Goal: Information Seeking & Learning: Learn about a topic

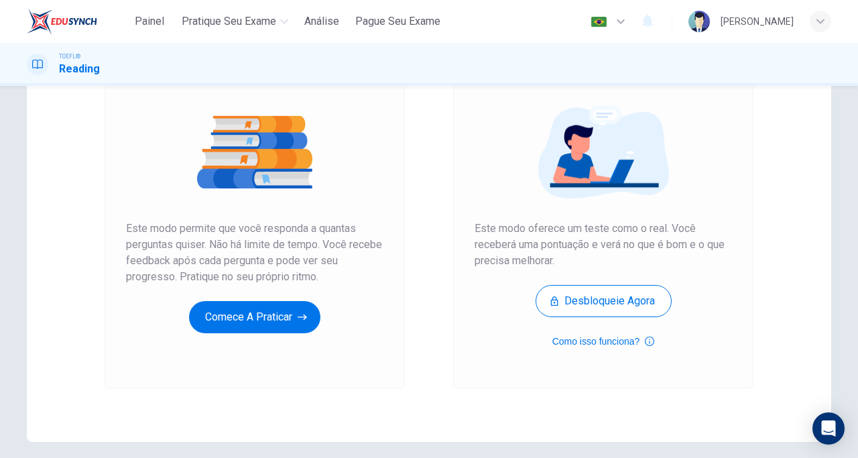
scroll to position [139, 0]
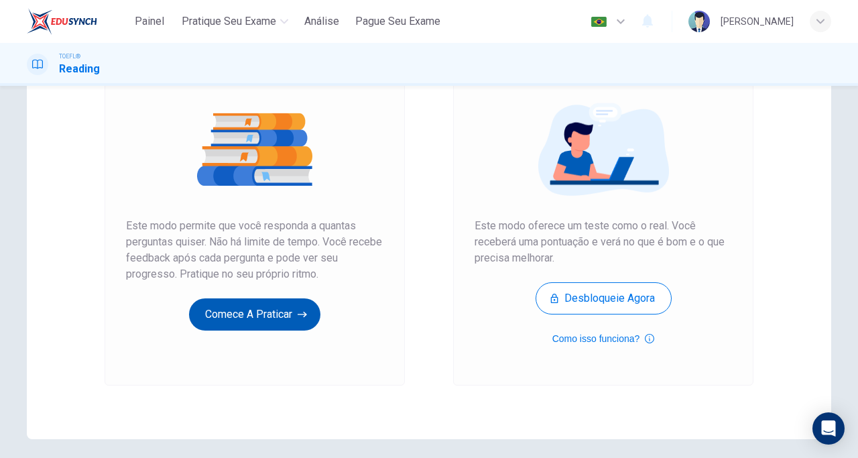
click at [264, 316] on button "Comece a praticar" at bounding box center [254, 314] width 131 height 32
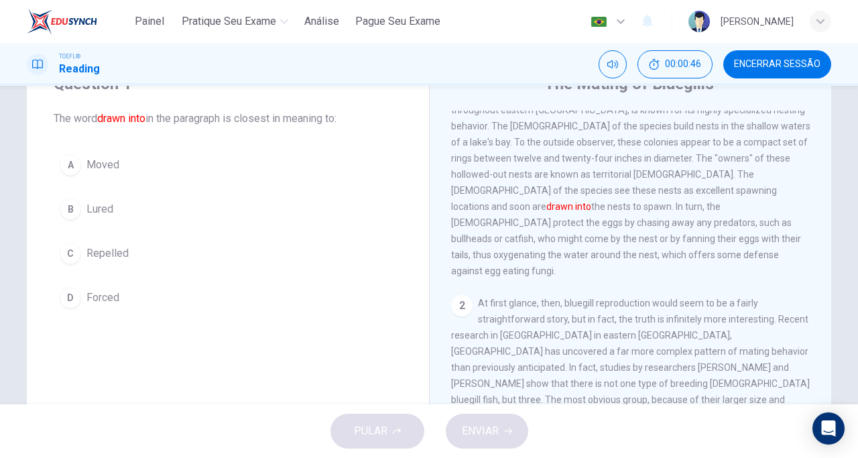
scroll to position [72, 0]
drag, startPoint x: 508, startPoint y: 200, endPoint x: 543, endPoint y: 203, distance: 35.6
click at [546, 203] on font "drawn into" at bounding box center [568, 208] width 45 height 11
drag, startPoint x: 507, startPoint y: 200, endPoint x: 555, endPoint y: 205, distance: 47.8
click at [555, 205] on div "1 For a number of years, scientists have been making remarkable discoveries of …" at bounding box center [630, 159] width 359 height 241
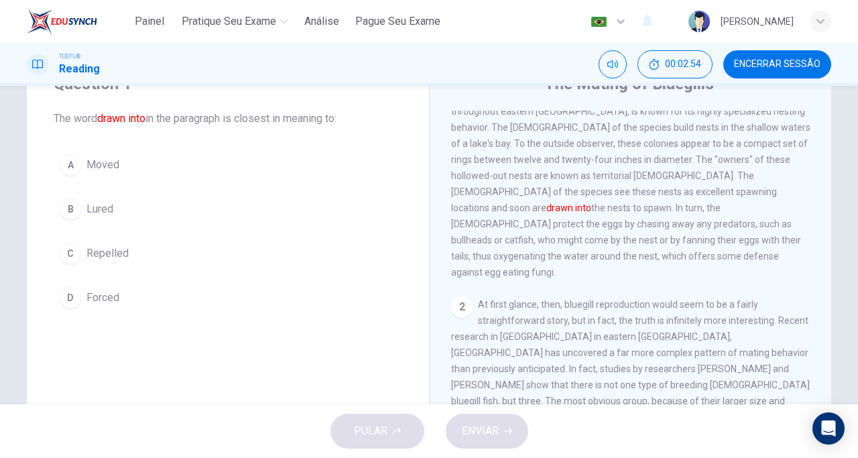
click at [89, 214] on span "Lured" at bounding box center [100, 209] width 27 height 16
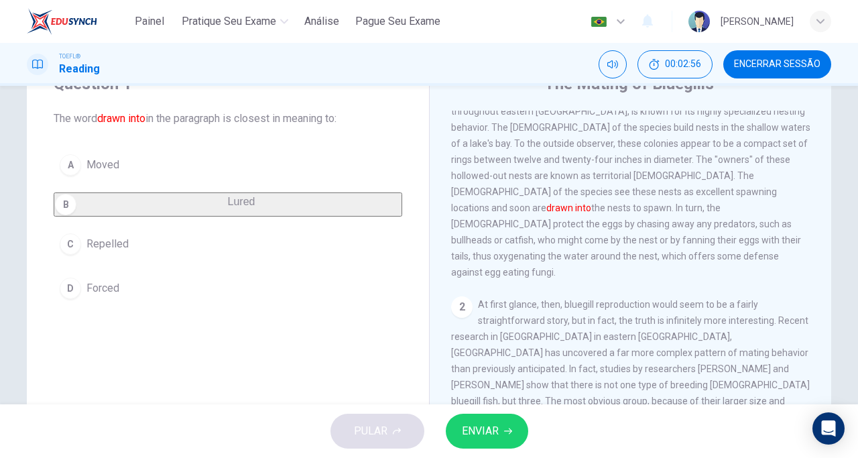
click at [472, 435] on span "ENVIAR" at bounding box center [480, 431] width 37 height 19
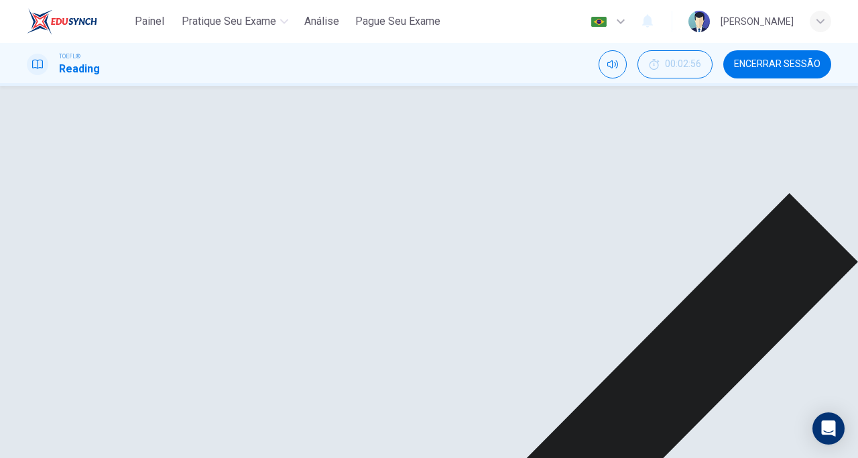
scroll to position [78, 0]
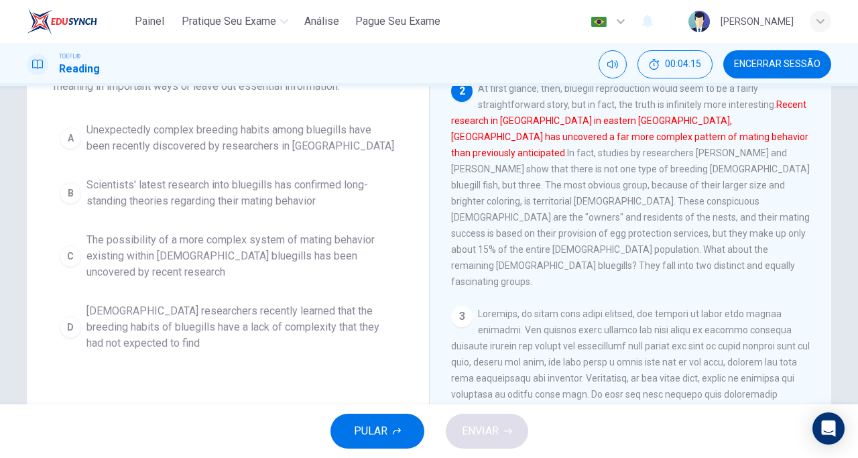
scroll to position [141, 0]
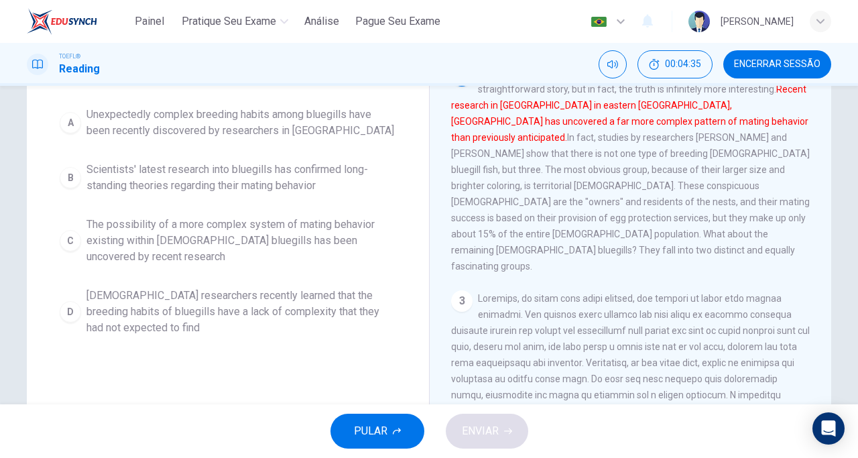
click at [197, 241] on span "The possibility of a more complex system of mating behavior existing within [DE…" at bounding box center [242, 241] width 310 height 48
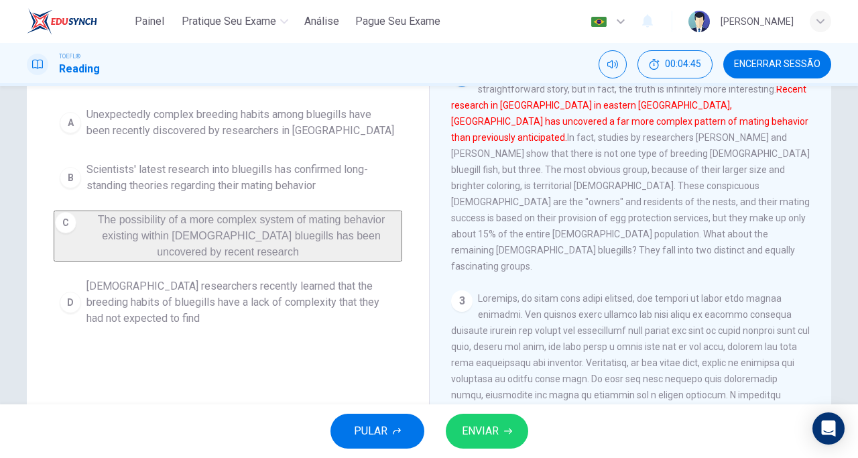
click at [288, 308] on span "[DEMOGRAPHIC_DATA] researchers recently learned that the breeding habits of blu…" at bounding box center [242, 302] width 310 height 48
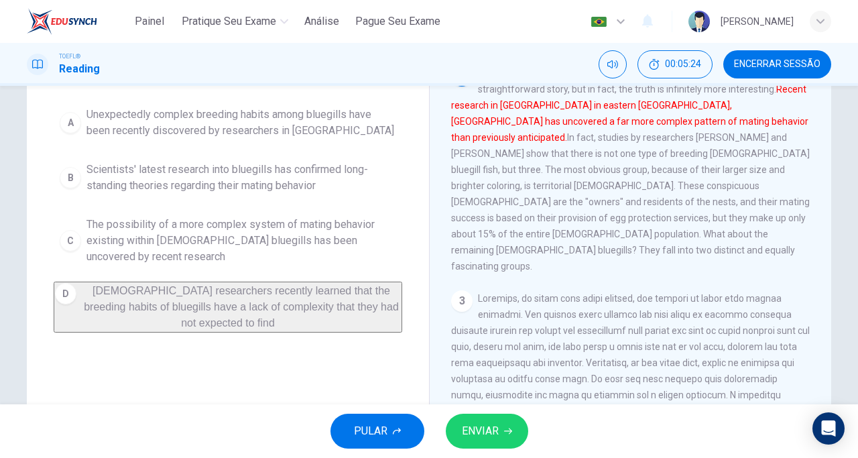
click at [316, 241] on span "The possibility of a more complex system of mating behavior existing within [DE…" at bounding box center [242, 241] width 310 height 48
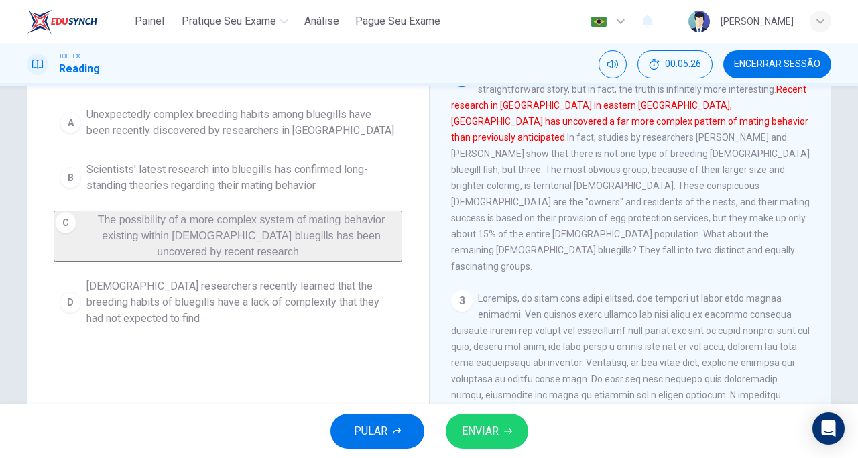
click at [483, 442] on button "ENVIAR" at bounding box center [487, 431] width 82 height 35
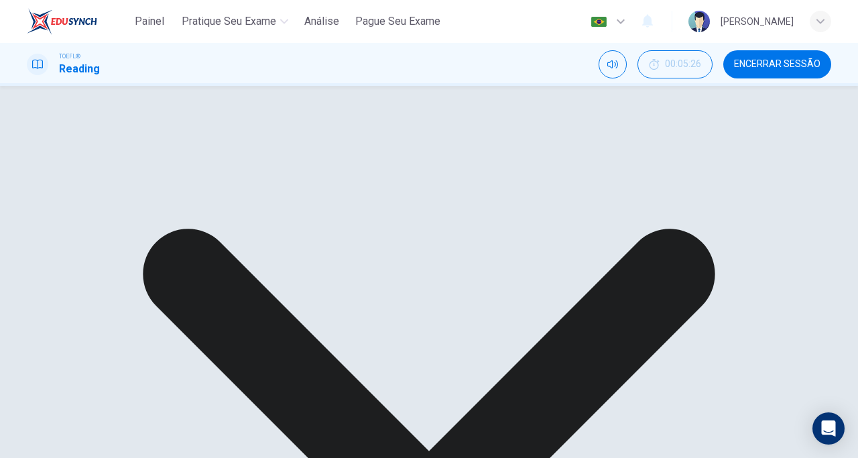
scroll to position [115, 0]
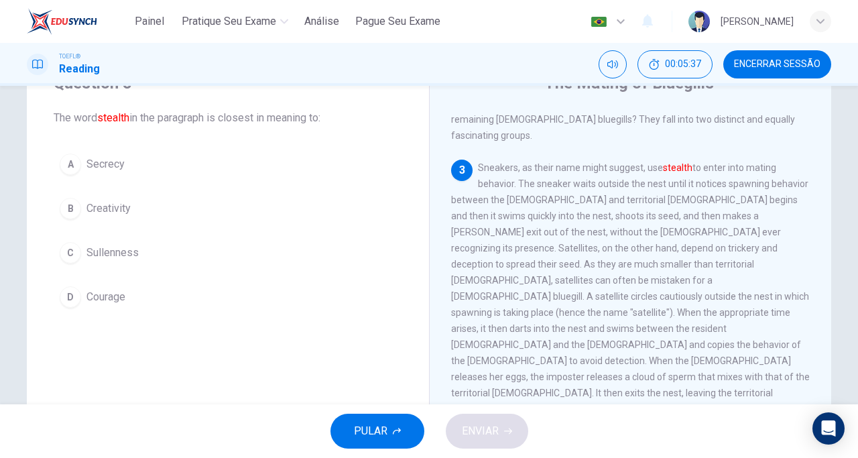
scroll to position [60, 0]
click at [126, 171] on button "A Secrecy" at bounding box center [228, 167] width 349 height 34
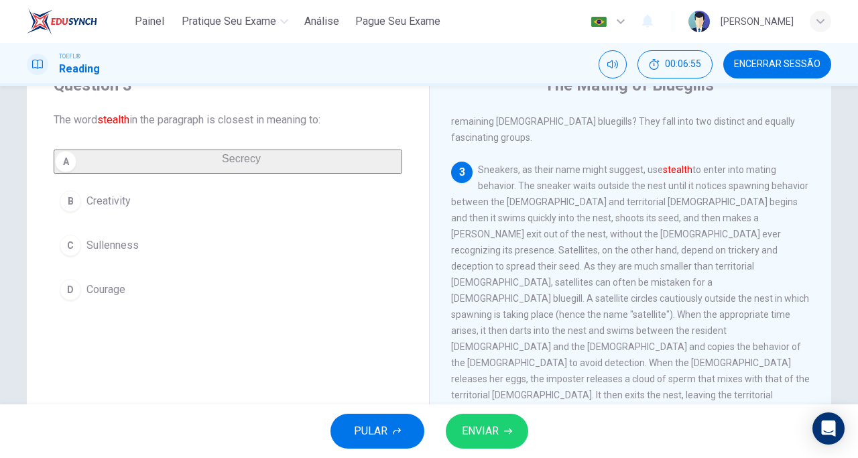
click at [487, 435] on span "ENVIAR" at bounding box center [480, 431] width 37 height 19
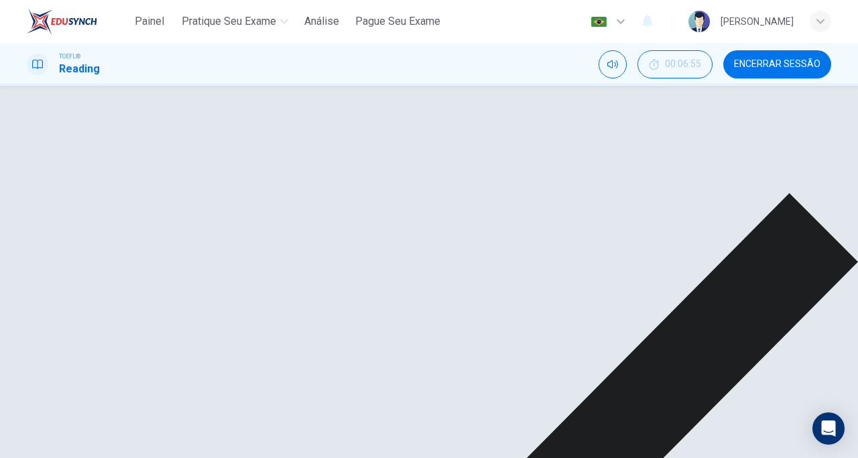
scroll to position [38, 0]
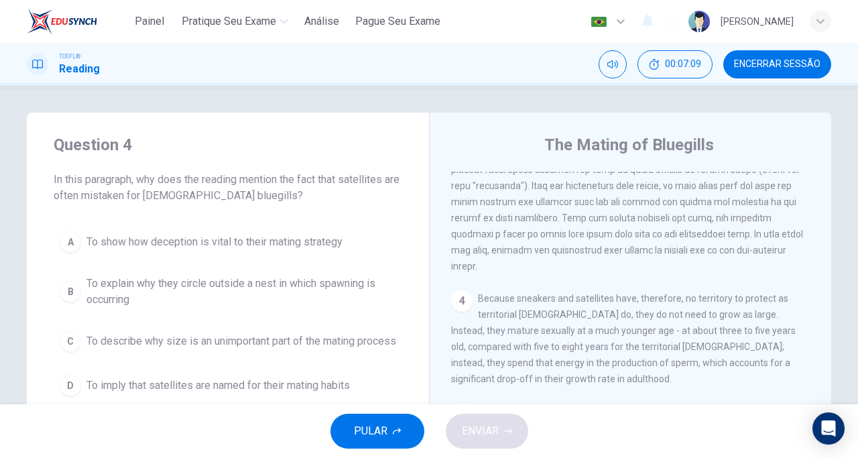
scroll to position [568, 0]
